Goal: Navigation & Orientation: Find specific page/section

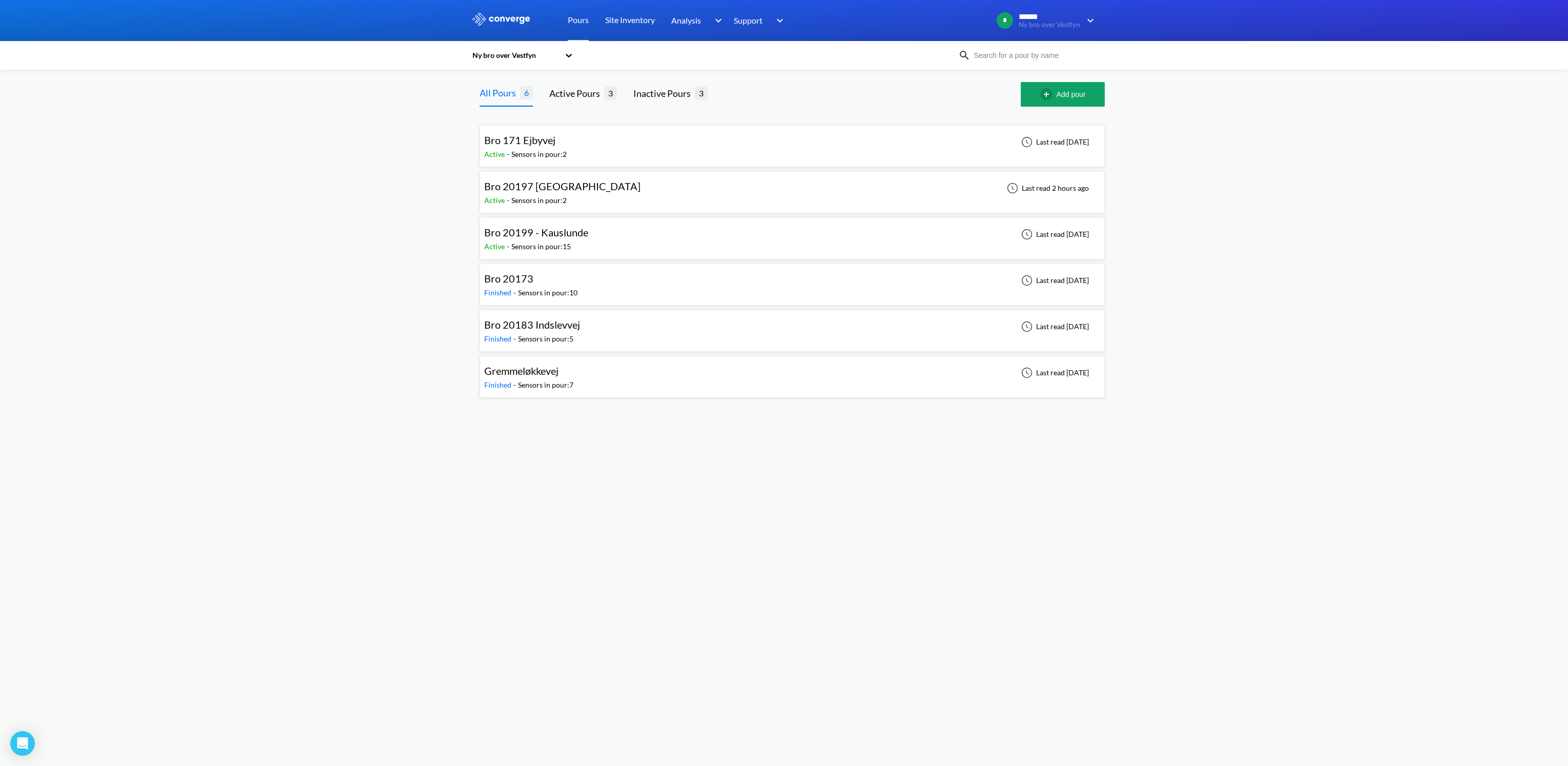
click at [603, 188] on span "Bro 20197 [GEOGRAPHIC_DATA]" at bounding box center [562, 186] width 156 height 12
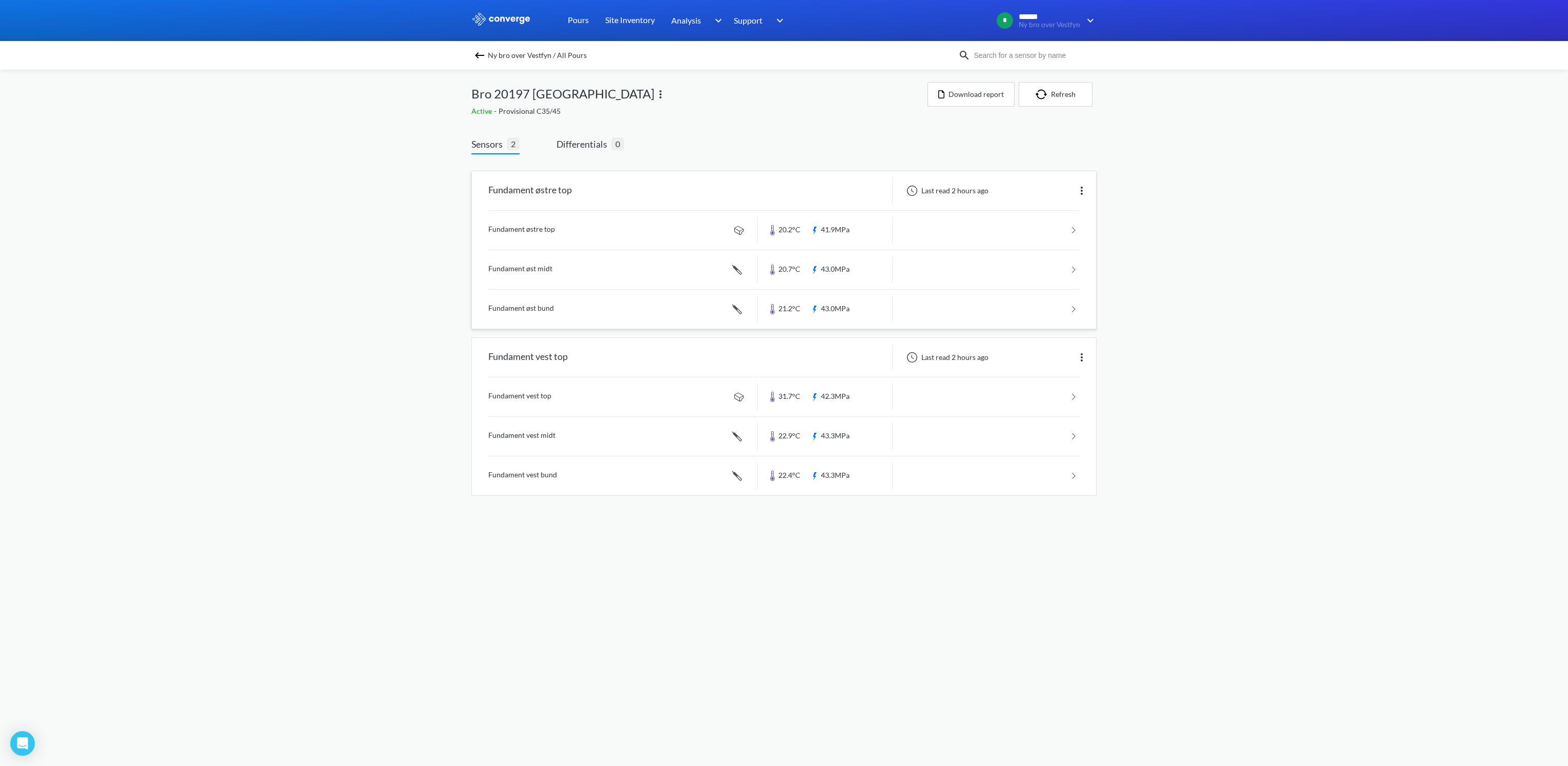
click at [527, 269] on link at bounding box center [784, 270] width 591 height 39
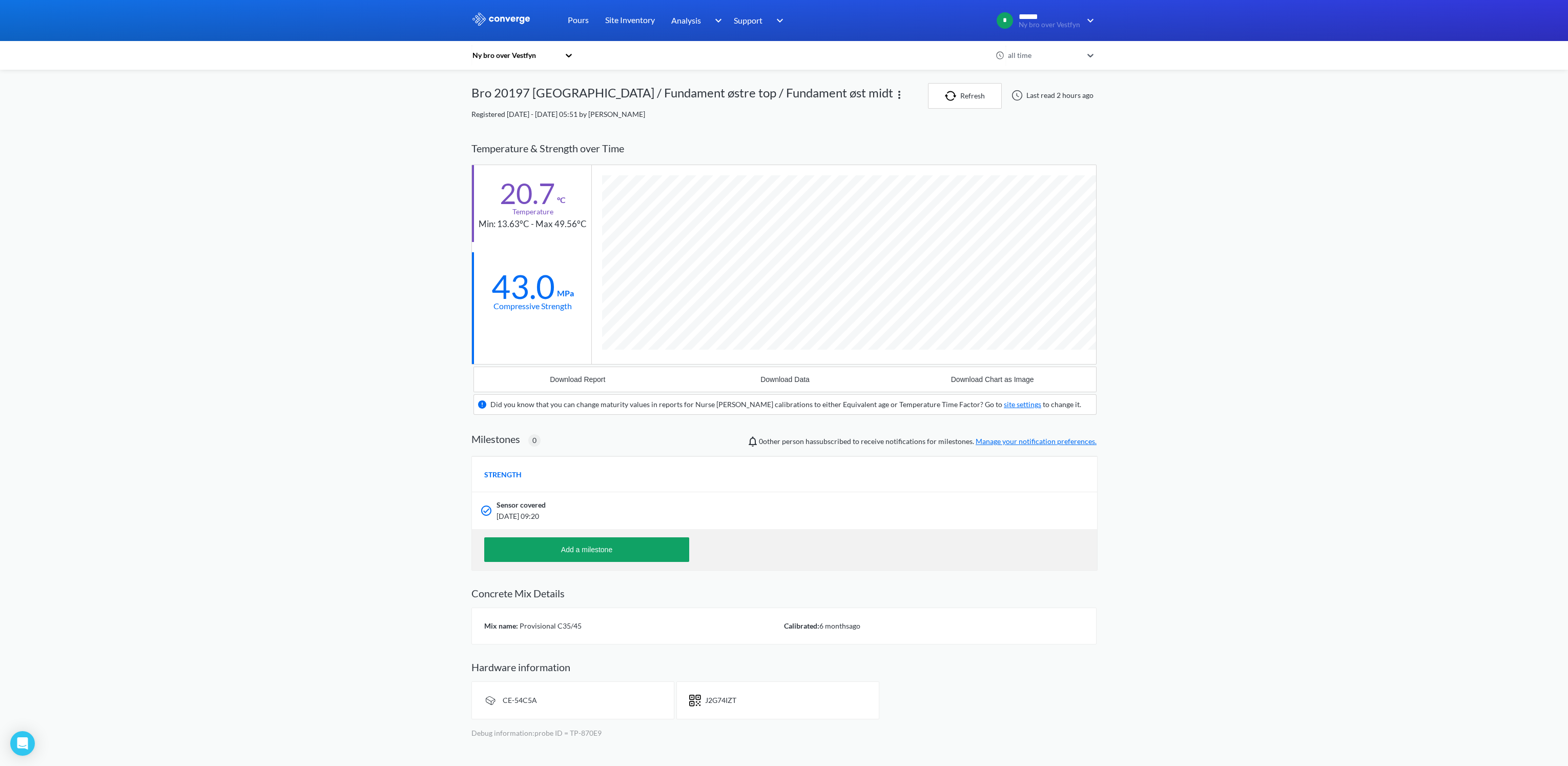
scroll to position [656, 624]
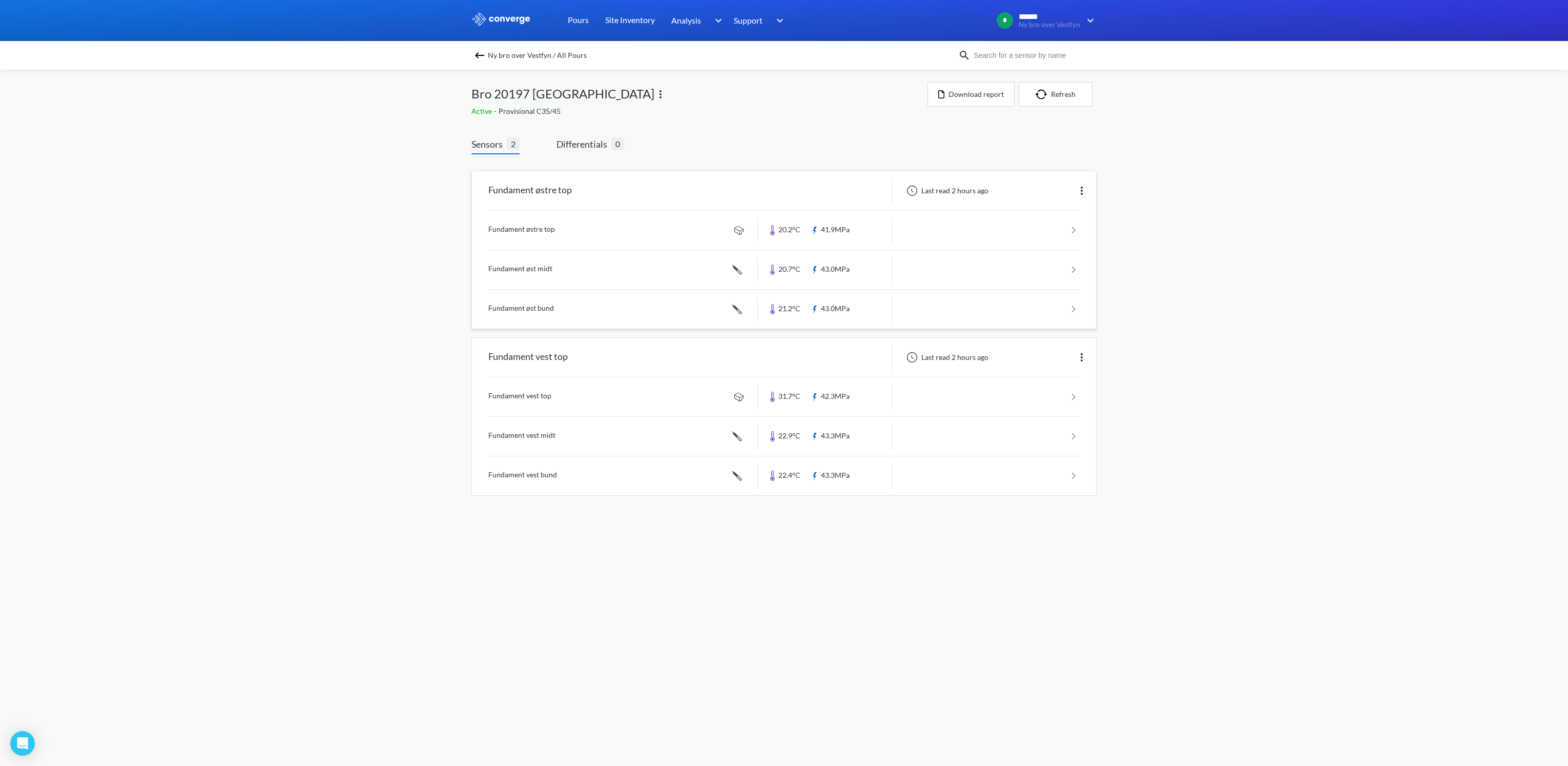
click at [530, 306] on link at bounding box center [784, 309] width 591 height 39
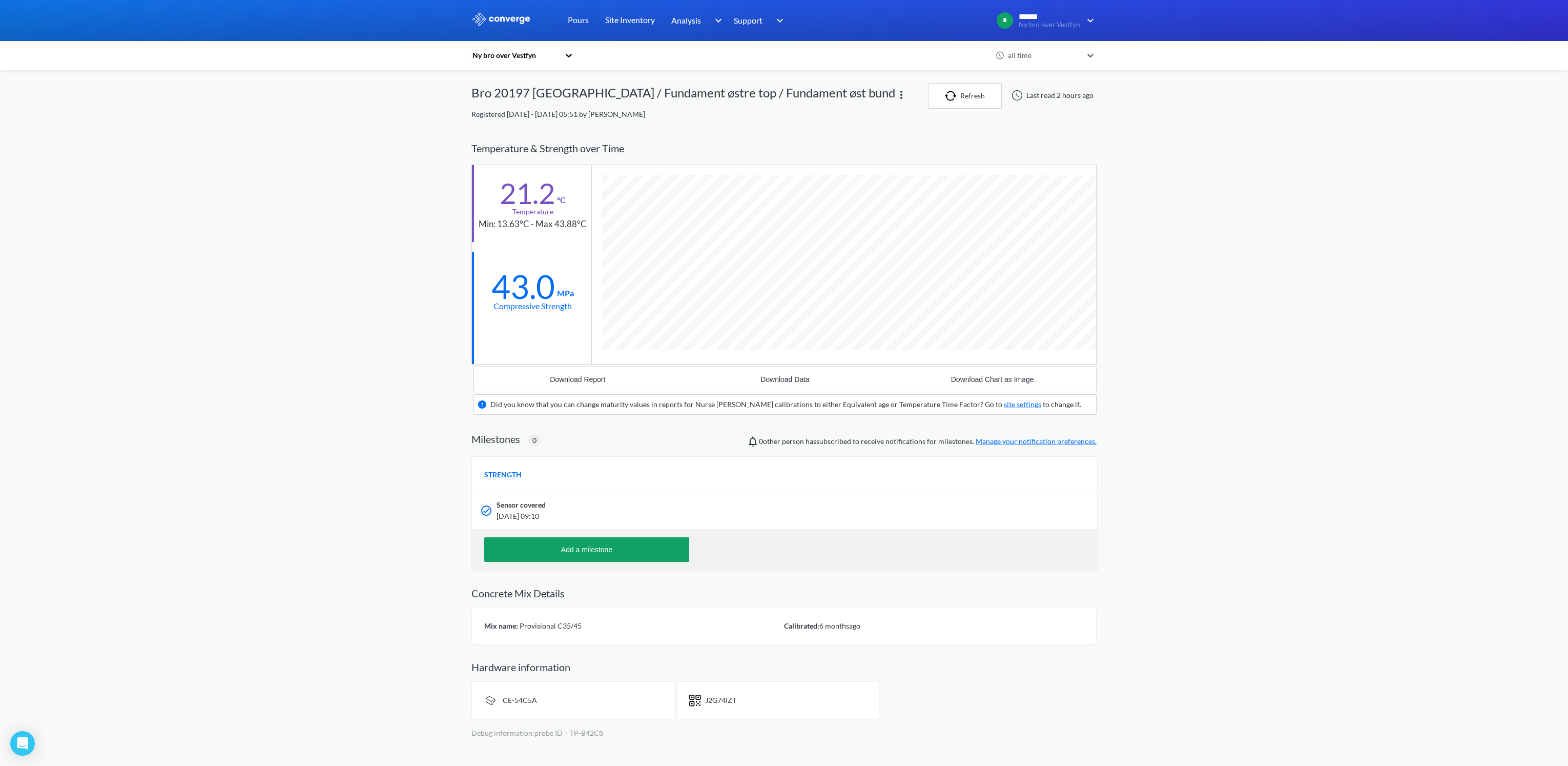
scroll to position [656, 624]
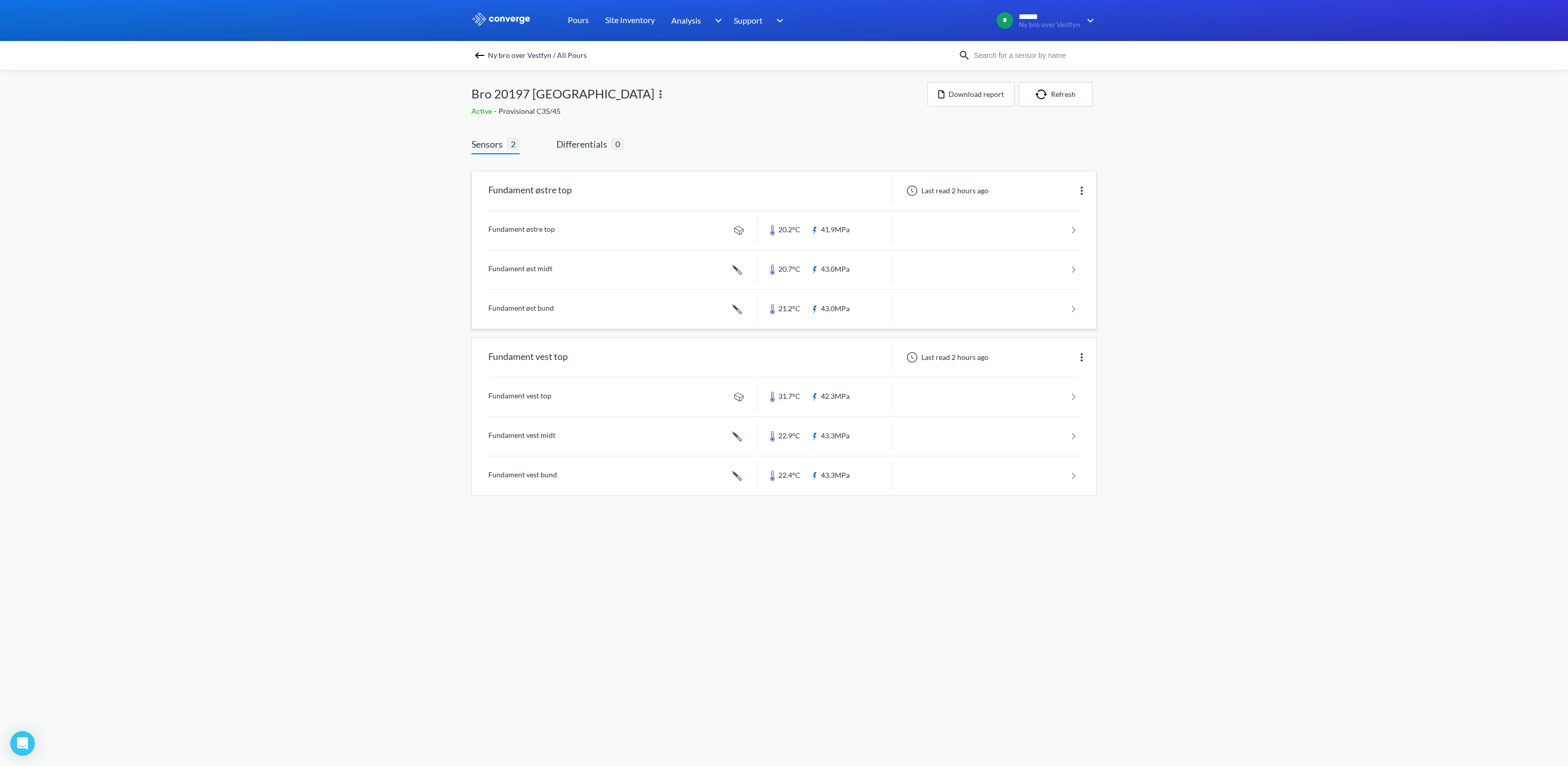
click at [506, 226] on link at bounding box center [784, 230] width 591 height 39
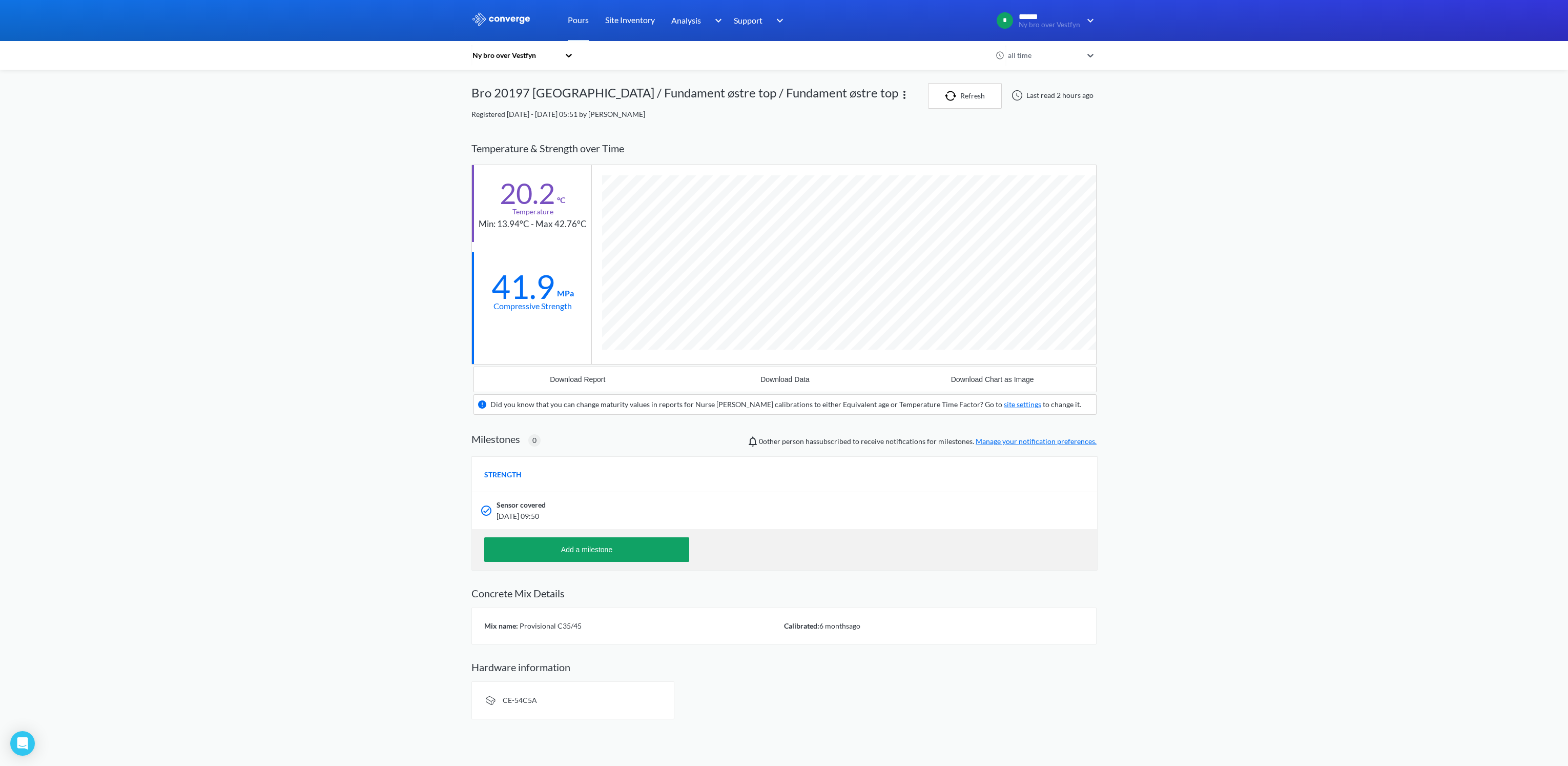
scroll to position [638, 624]
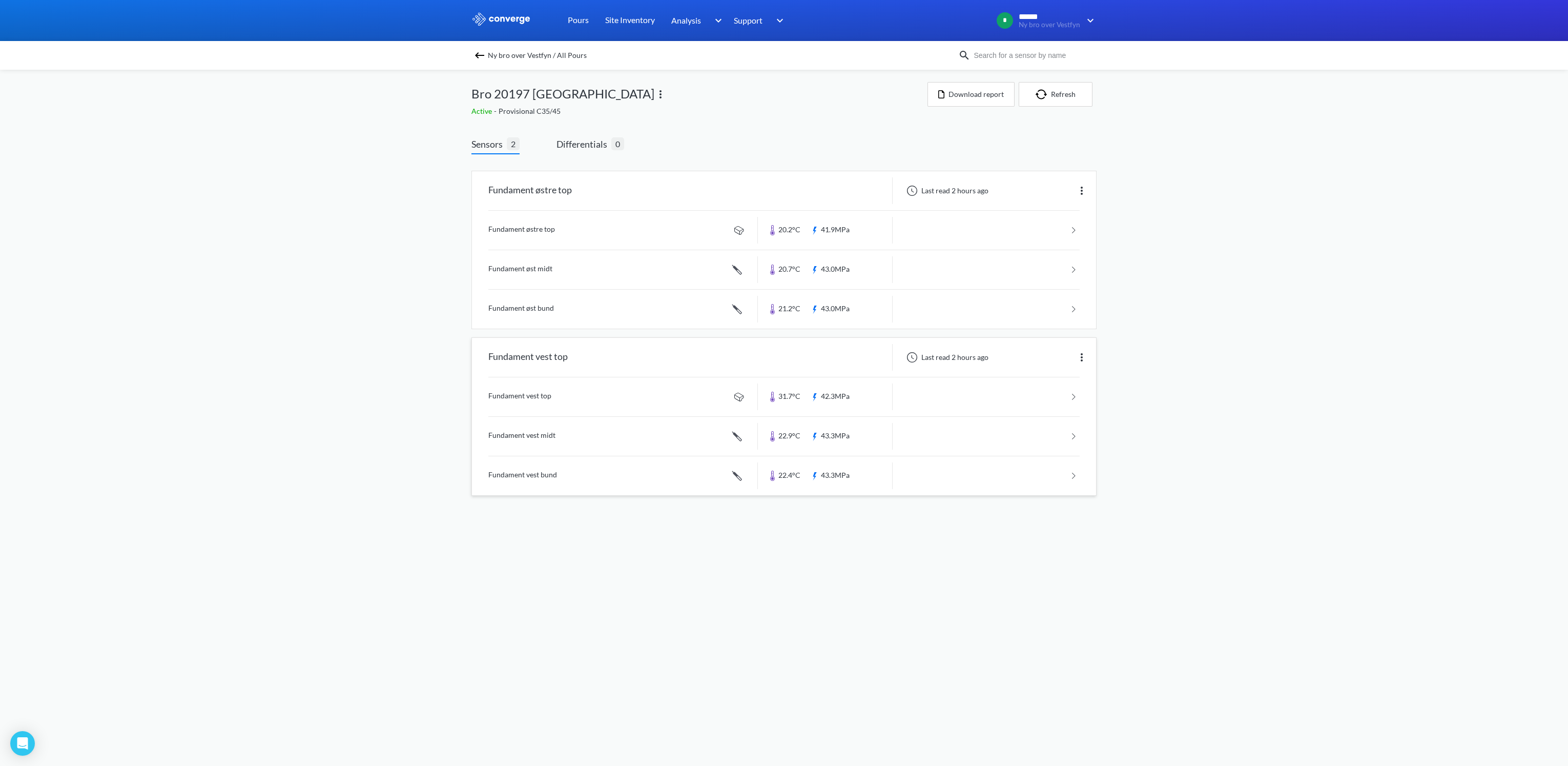
click at [536, 395] on link at bounding box center [784, 397] width 591 height 39
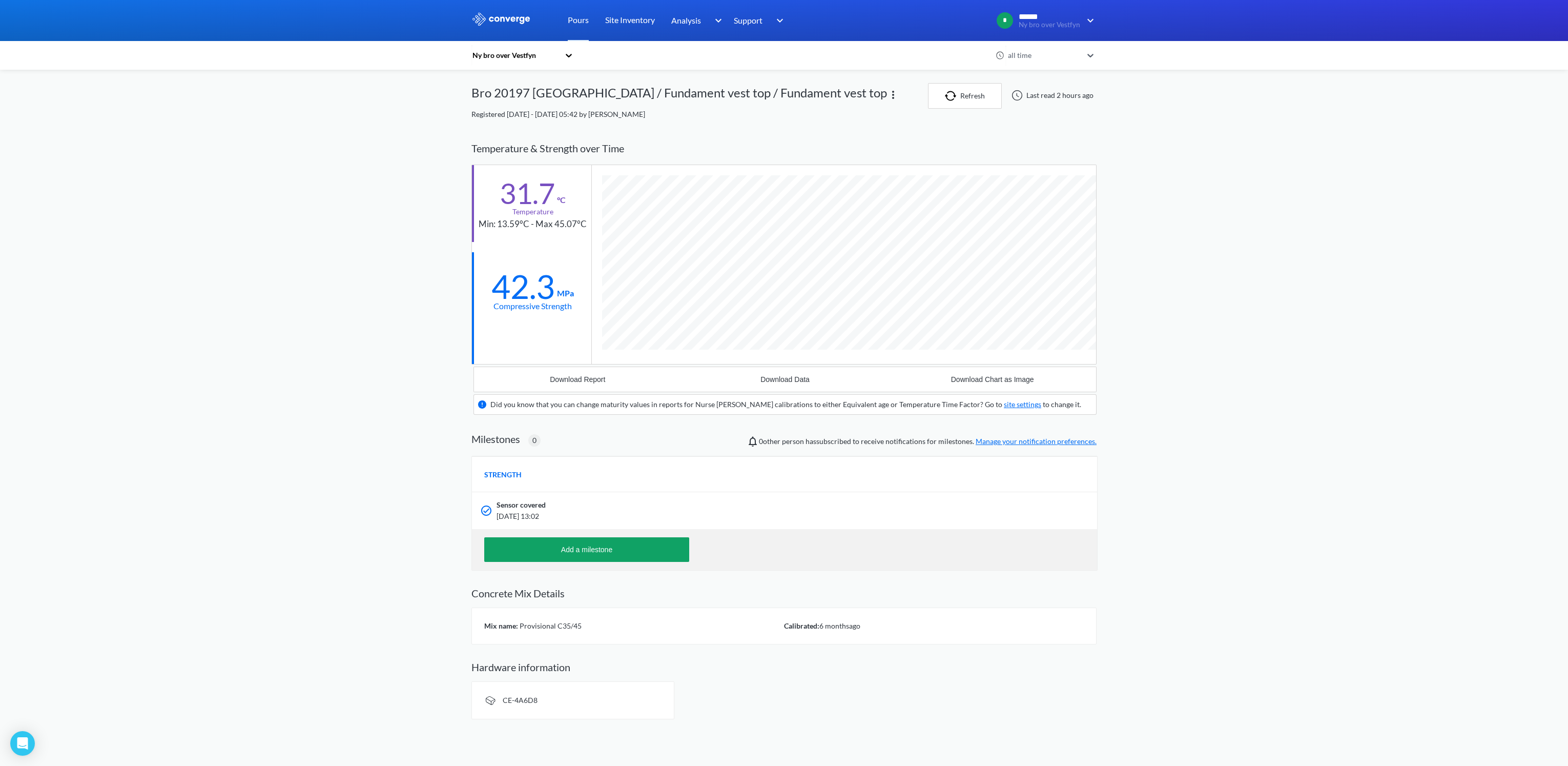
scroll to position [638, 624]
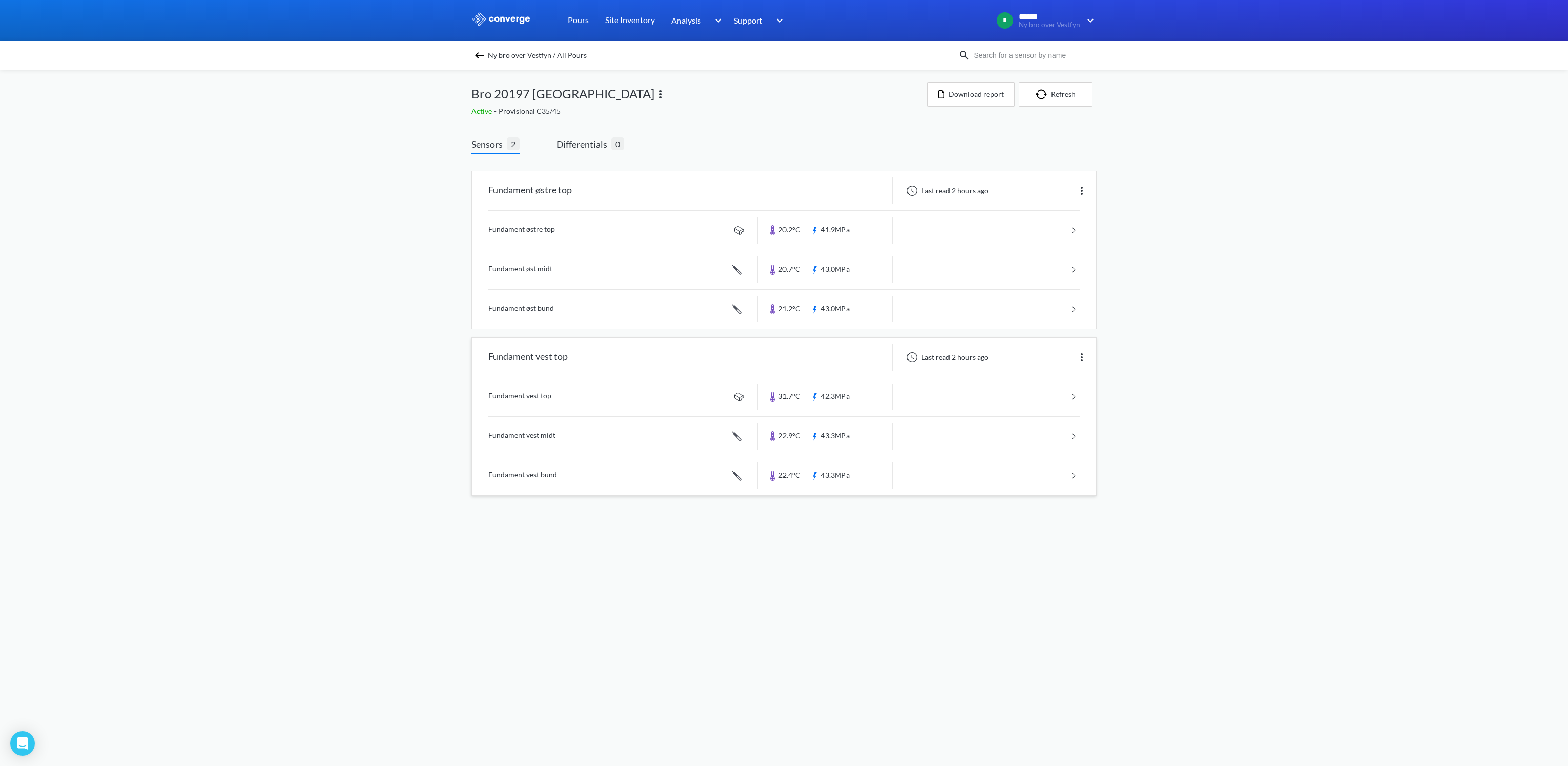
click at [534, 434] on link at bounding box center [784, 436] width 591 height 39
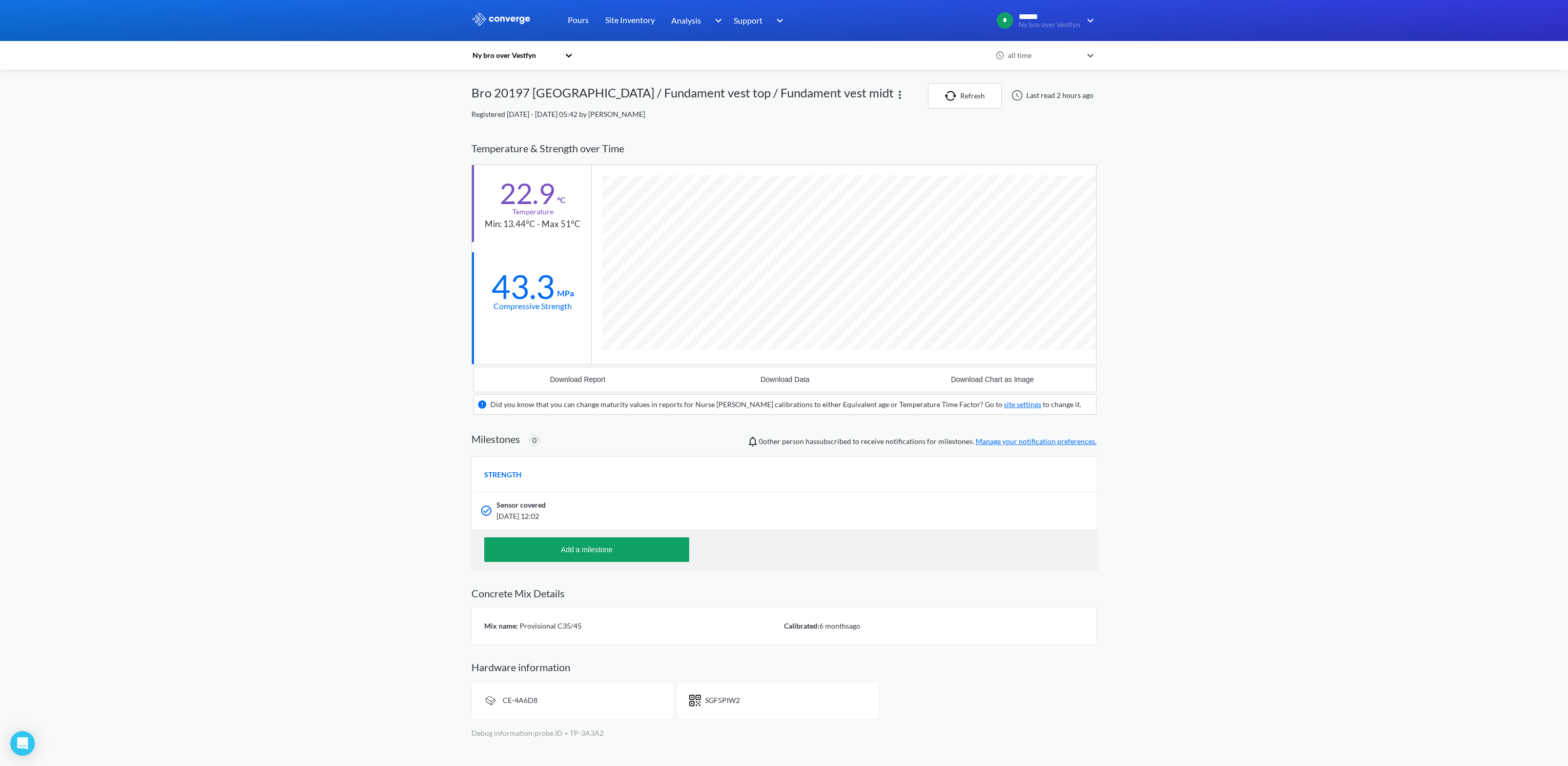
scroll to position [656, 624]
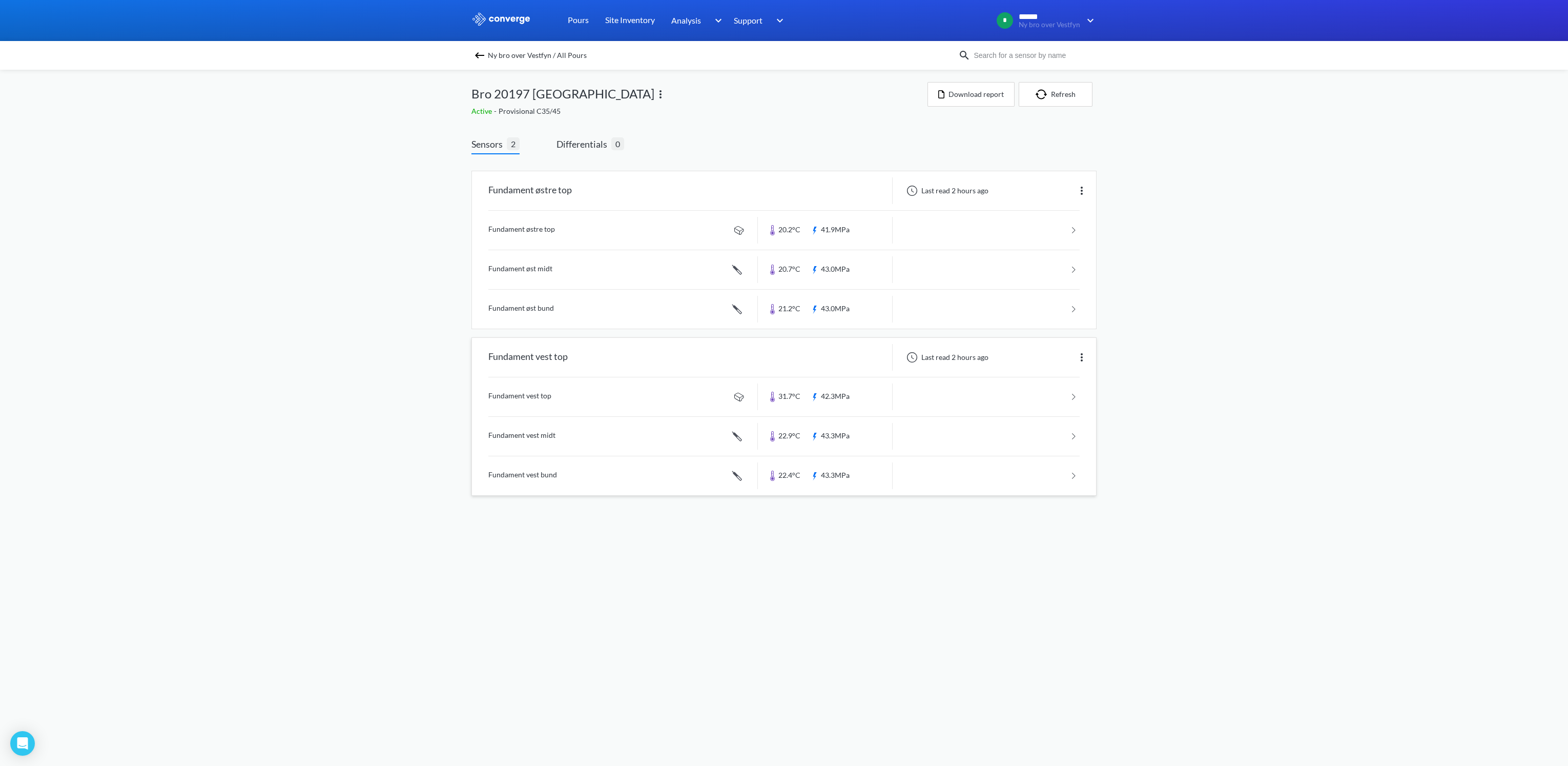
click at [516, 478] on link at bounding box center [784, 476] width 591 height 39
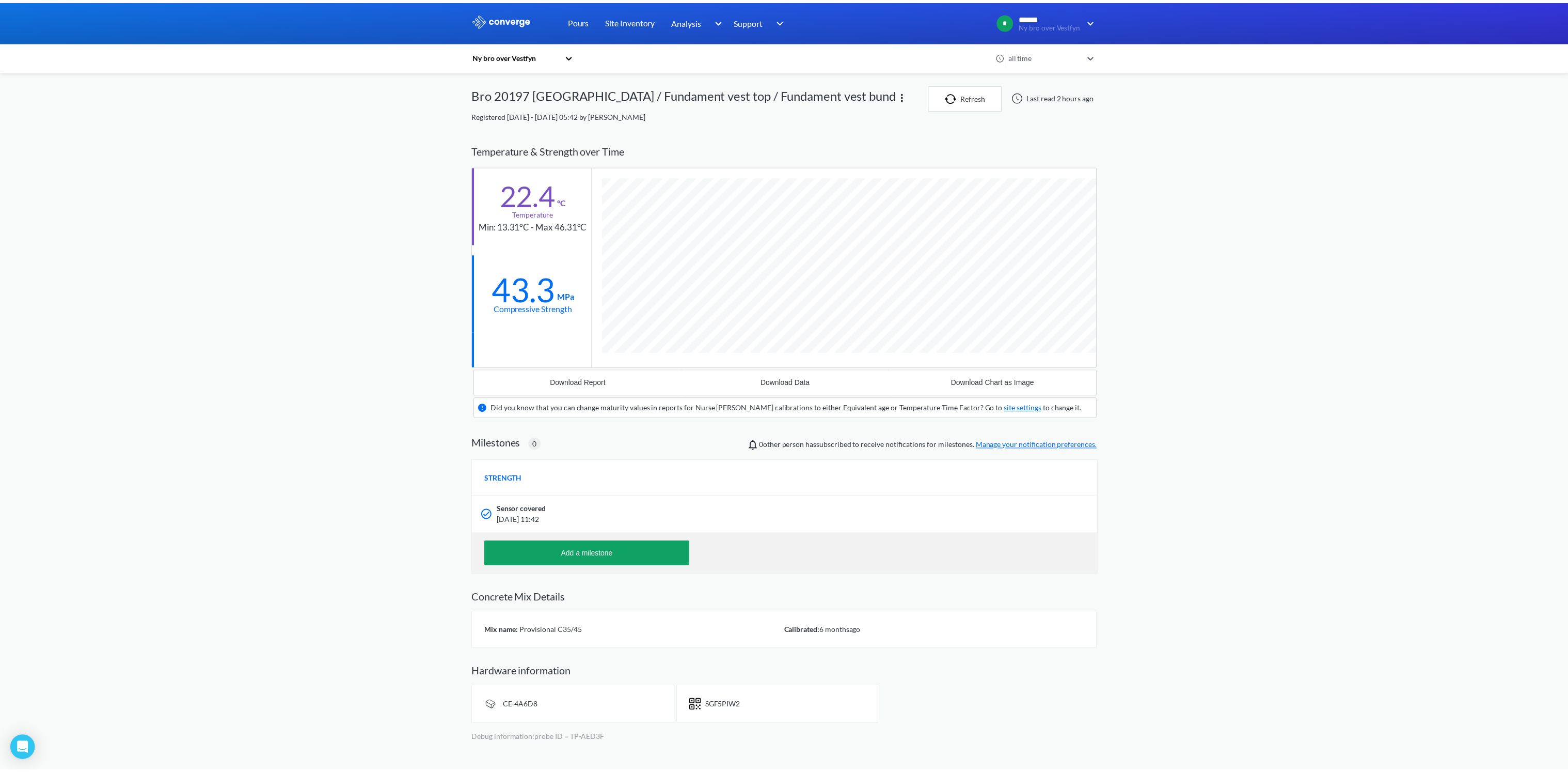
scroll to position [662, 629]
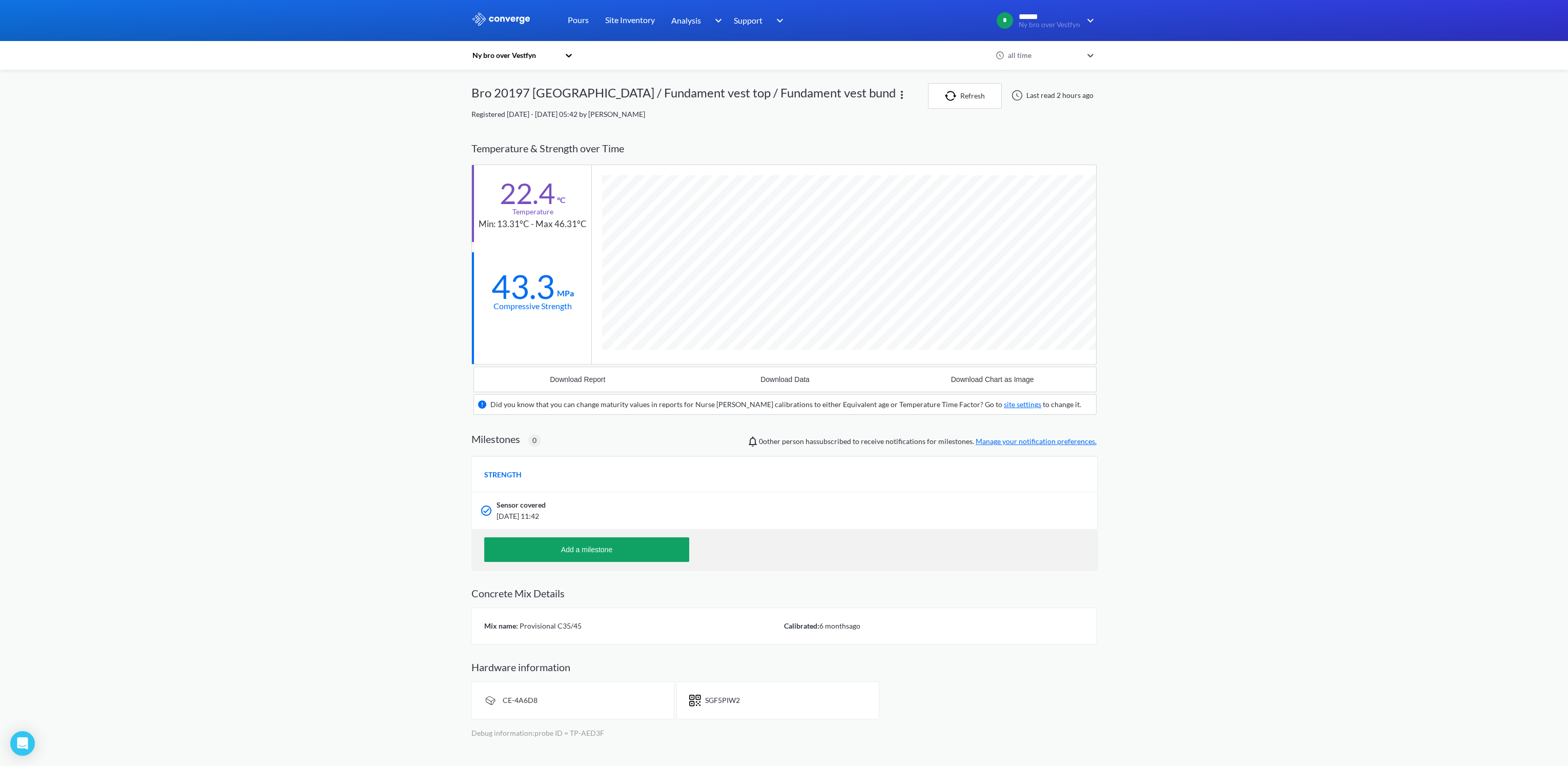
click at [296, 264] on div "MENU Ny bro over Vestfyn Pours Site Inventory Analysis Concrete Performance BIM…" at bounding box center [784, 373] width 1568 height 746
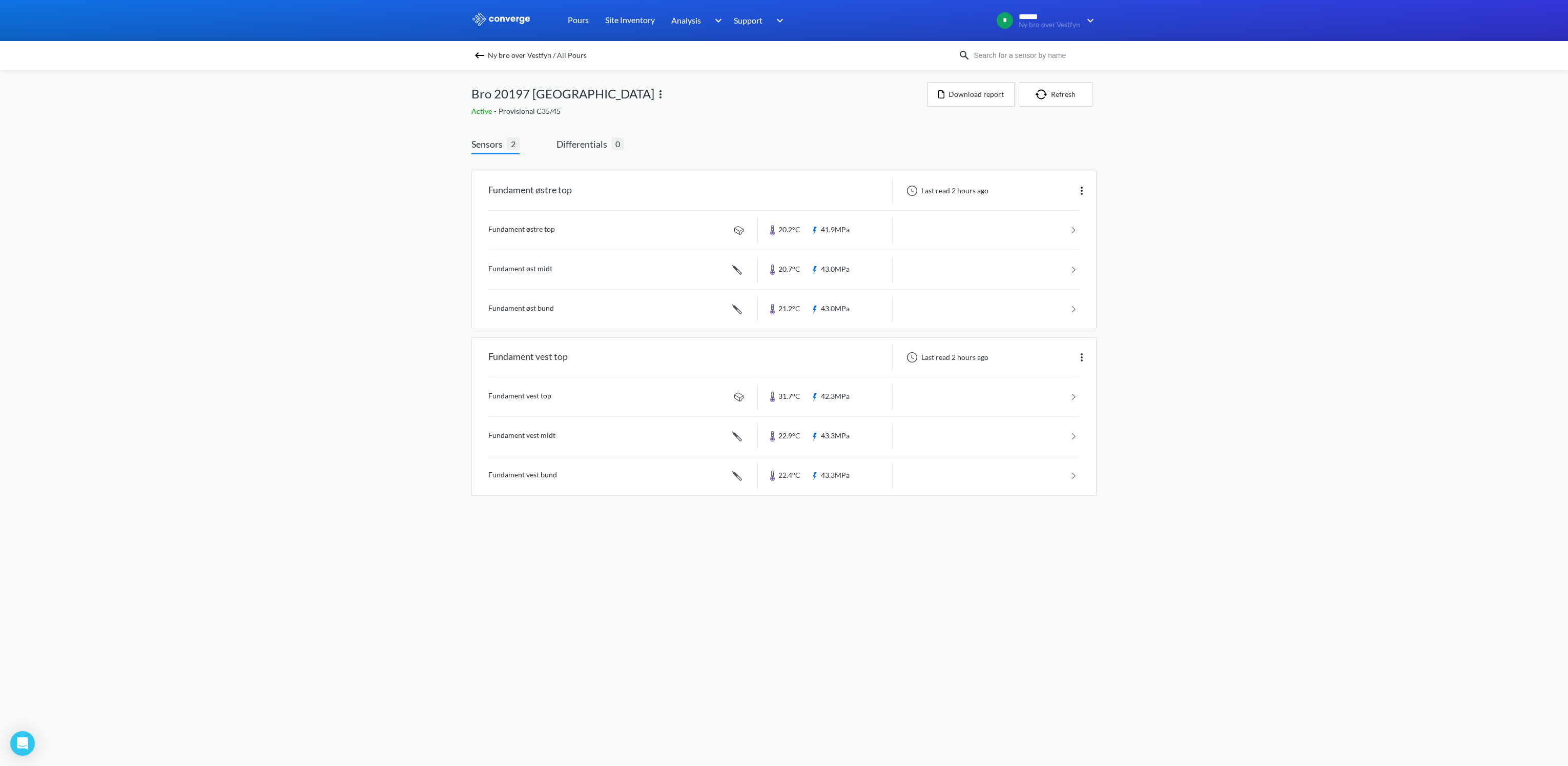
click at [280, 241] on div "MENU Ny bro over Vestfyn Pours Site Inventory Analysis Concrete Performance BIM…" at bounding box center [784, 258] width 1568 height 516
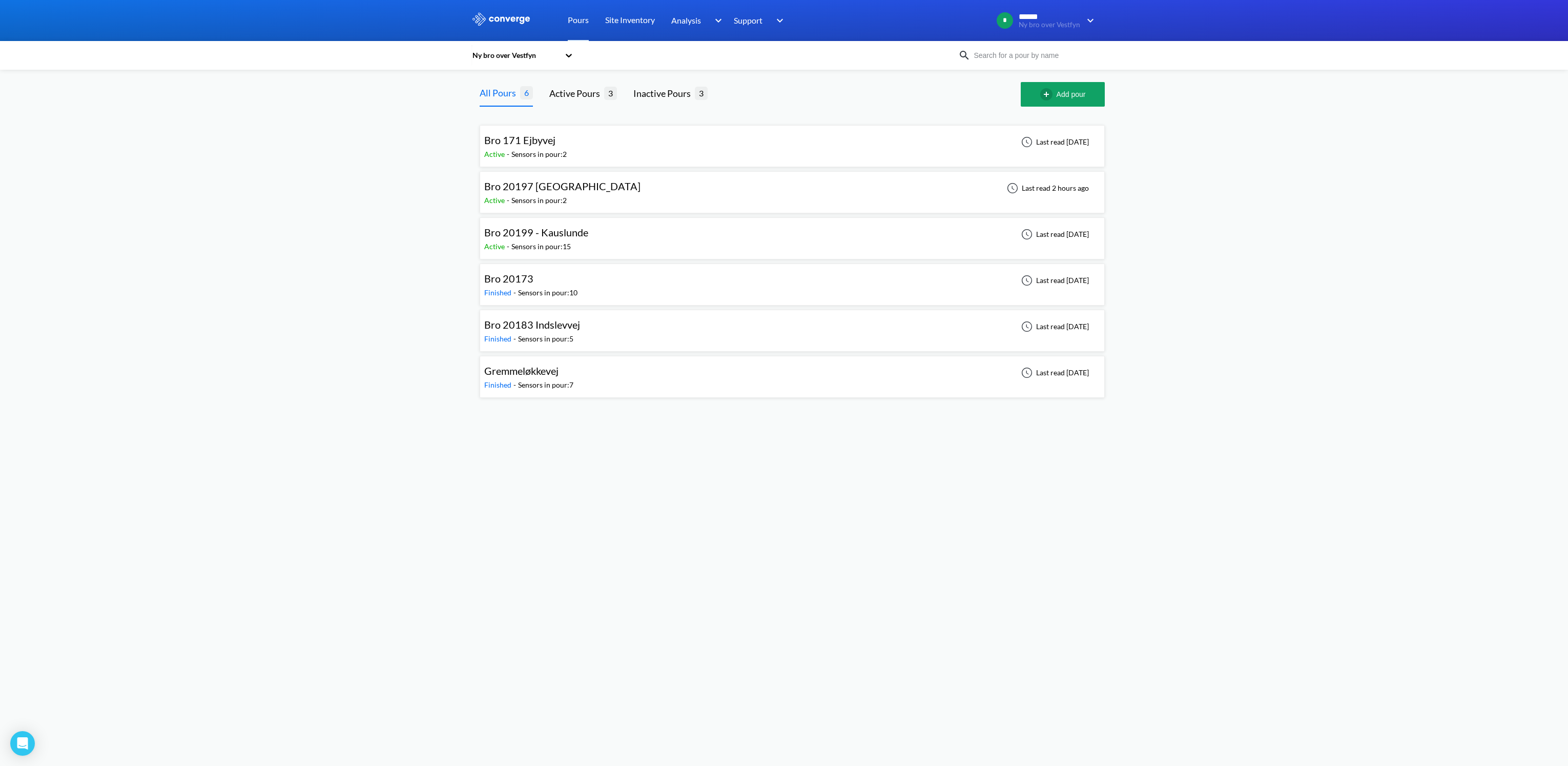
click at [527, 281] on span "Bro 20173" at bounding box center [508, 278] width 49 height 12
